Goal: Task Accomplishment & Management: Complete application form

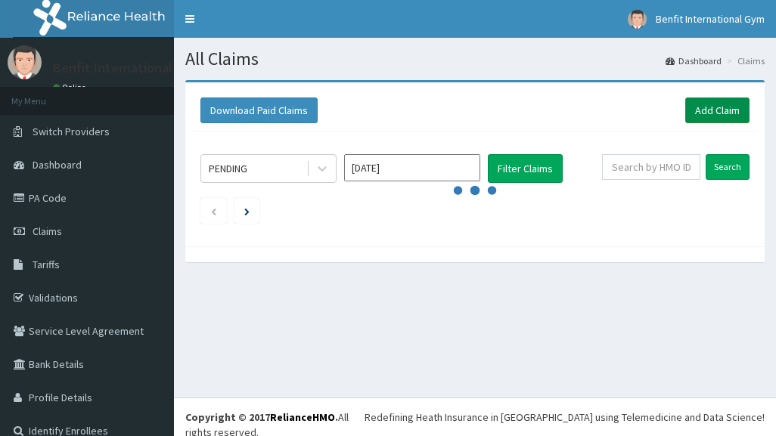
click at [730, 114] on link "Add Claim" at bounding box center [717, 111] width 64 height 26
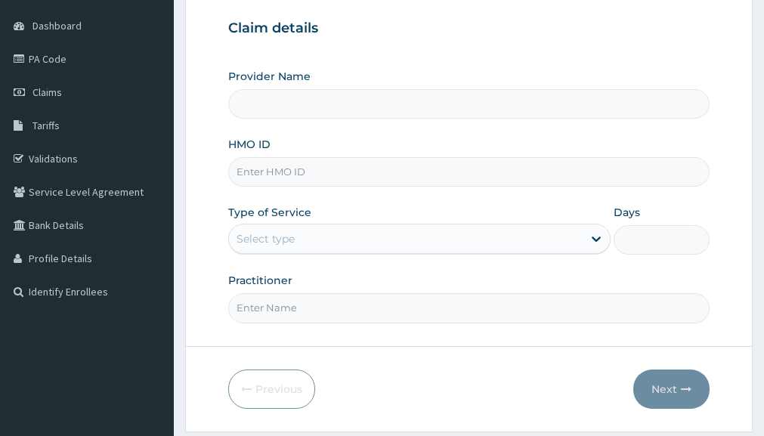
scroll to position [140, 0]
click at [435, 167] on input "HMO ID" at bounding box center [469, 170] width 482 height 29
type input "Benfit International Gym"
type input "1"
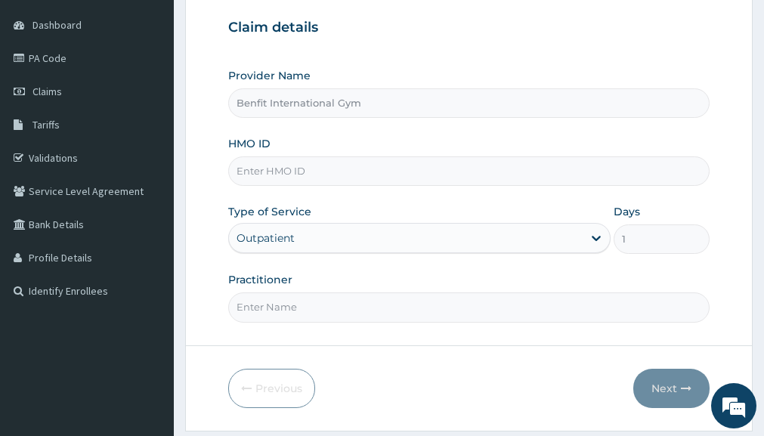
scroll to position [0, 0]
type input "SNK/10001/B"
click at [358, 303] on input "Practitioner" at bounding box center [469, 307] width 482 height 29
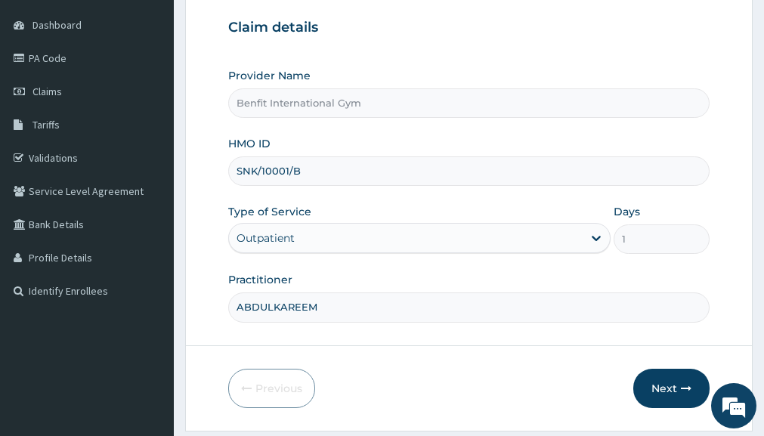
click at [358, 303] on input "ABDULKAREEM" at bounding box center [469, 307] width 482 height 29
type input "ABDULKAREEM ZAYNAB"
click at [671, 386] on button "Next" at bounding box center [672, 388] width 76 height 39
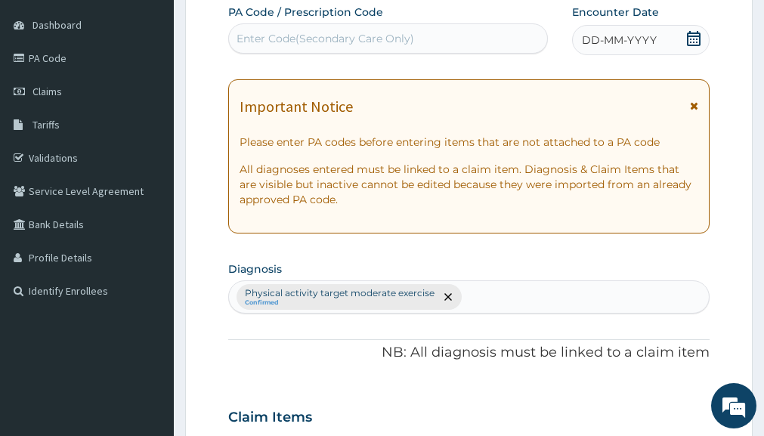
click at [702, 37] on div "DD-MM-YYYY" at bounding box center [640, 40] width 137 height 30
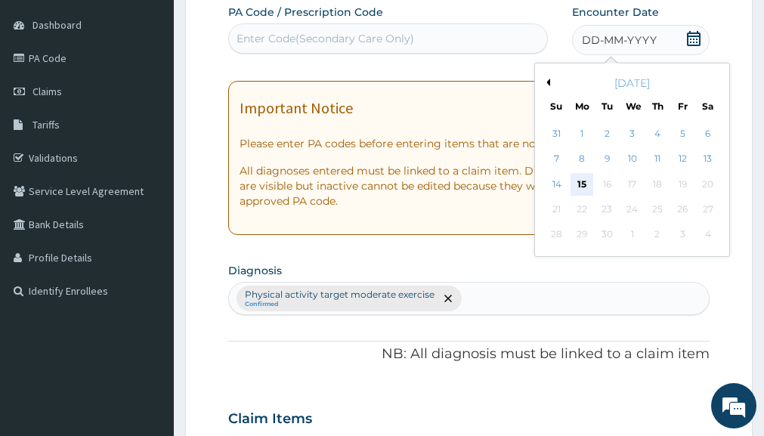
click at [579, 184] on div "15" at bounding box center [582, 184] width 23 height 23
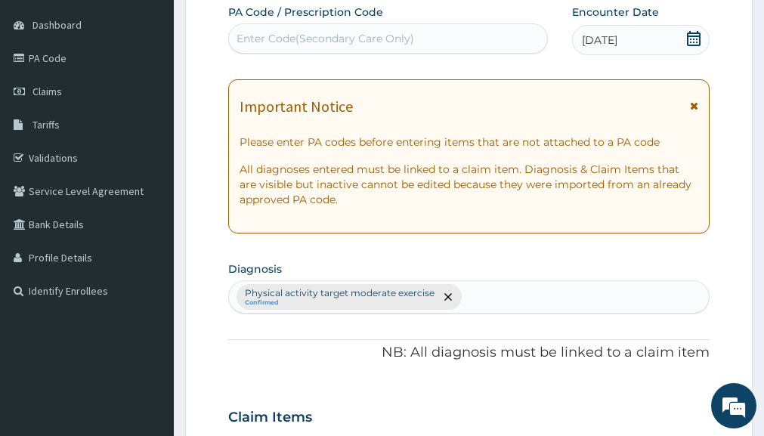
click at [352, 40] on div "Enter Code(Secondary Care Only)" at bounding box center [326, 38] width 178 height 15
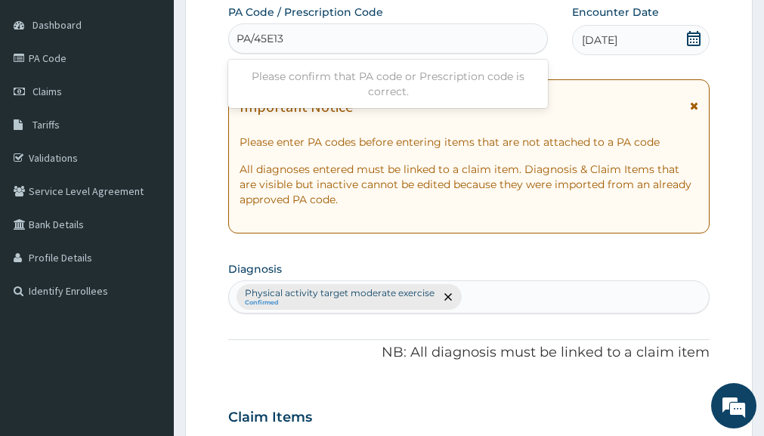
type input "PA/45E136"
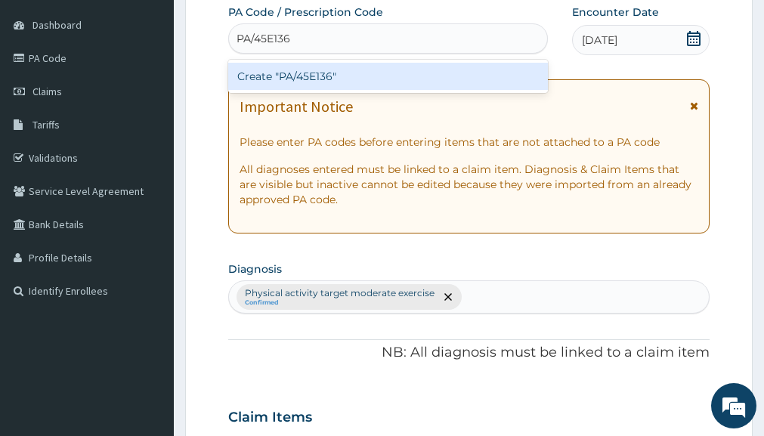
click at [333, 67] on div "Create "PA/45E136"" at bounding box center [388, 76] width 320 height 27
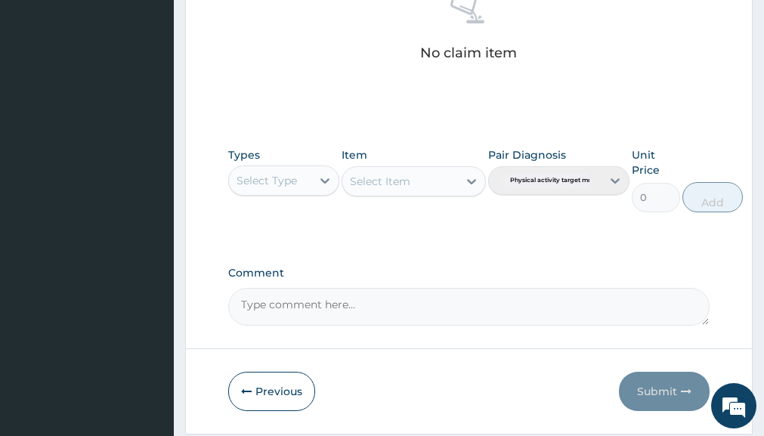
scroll to position [641, 0]
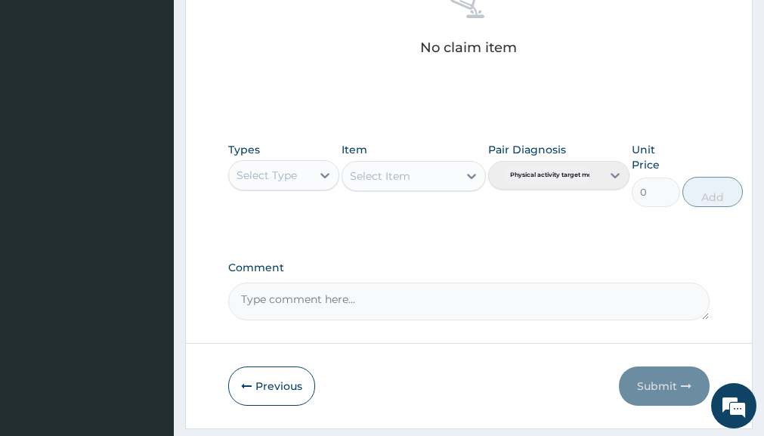
click at [305, 170] on div "Select Type" at bounding box center [270, 175] width 82 height 24
type input "GYM"
click at [295, 206] on div "Gym" at bounding box center [283, 213] width 110 height 27
click at [458, 176] on div "Select Item" at bounding box center [414, 176] width 144 height 30
click at [466, 178] on div "Select Item" at bounding box center [414, 176] width 144 height 30
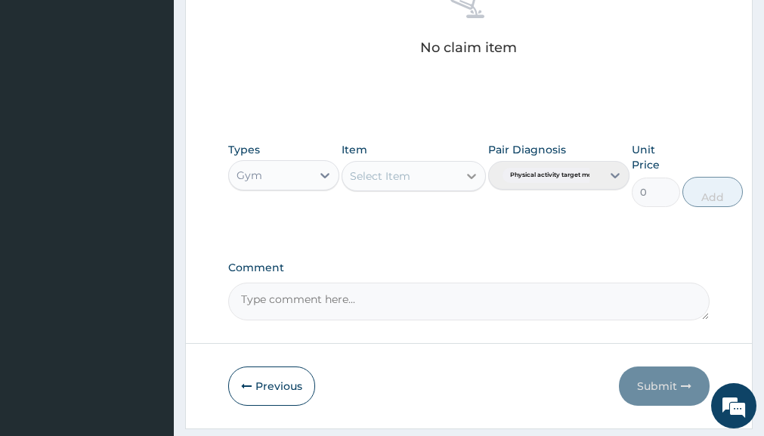
click at [470, 174] on icon at bounding box center [471, 176] width 15 height 15
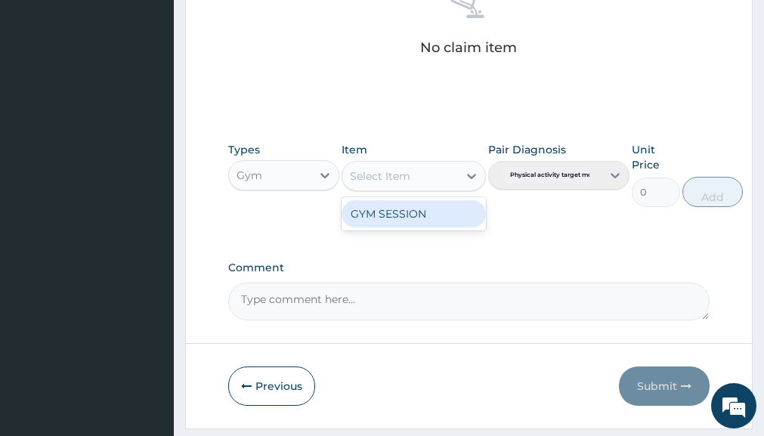
click at [442, 219] on div "GYM SESSION" at bounding box center [414, 213] width 144 height 27
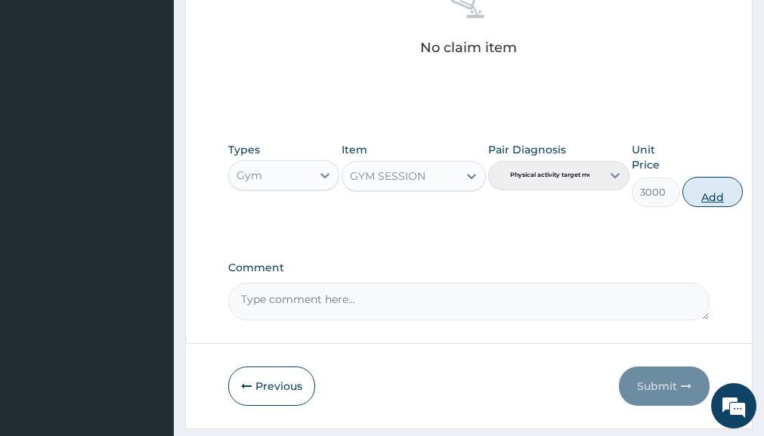
click at [714, 200] on button "Add" at bounding box center [713, 192] width 60 height 30
type input "0"
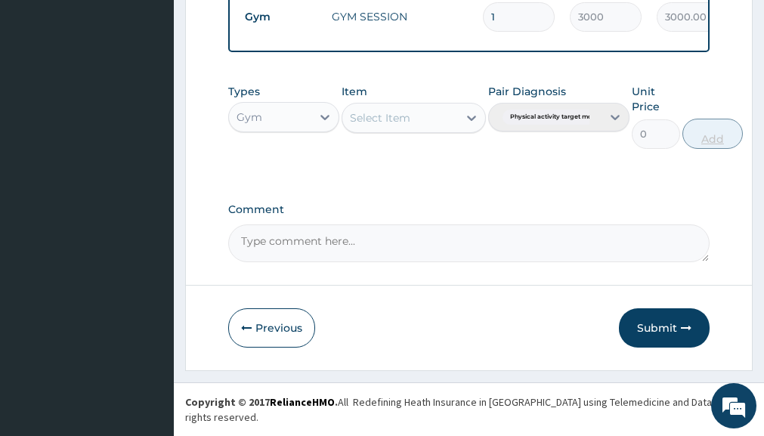
scroll to position [624, 0]
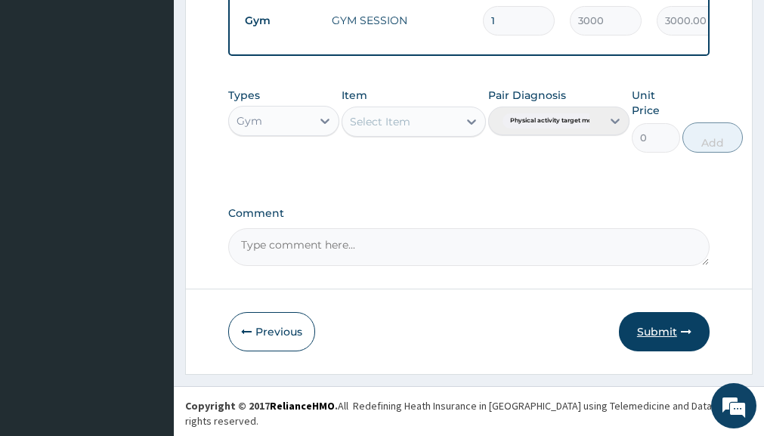
click at [656, 349] on button "Submit" at bounding box center [664, 331] width 91 height 39
